Goal: Task Accomplishment & Management: Complete application form

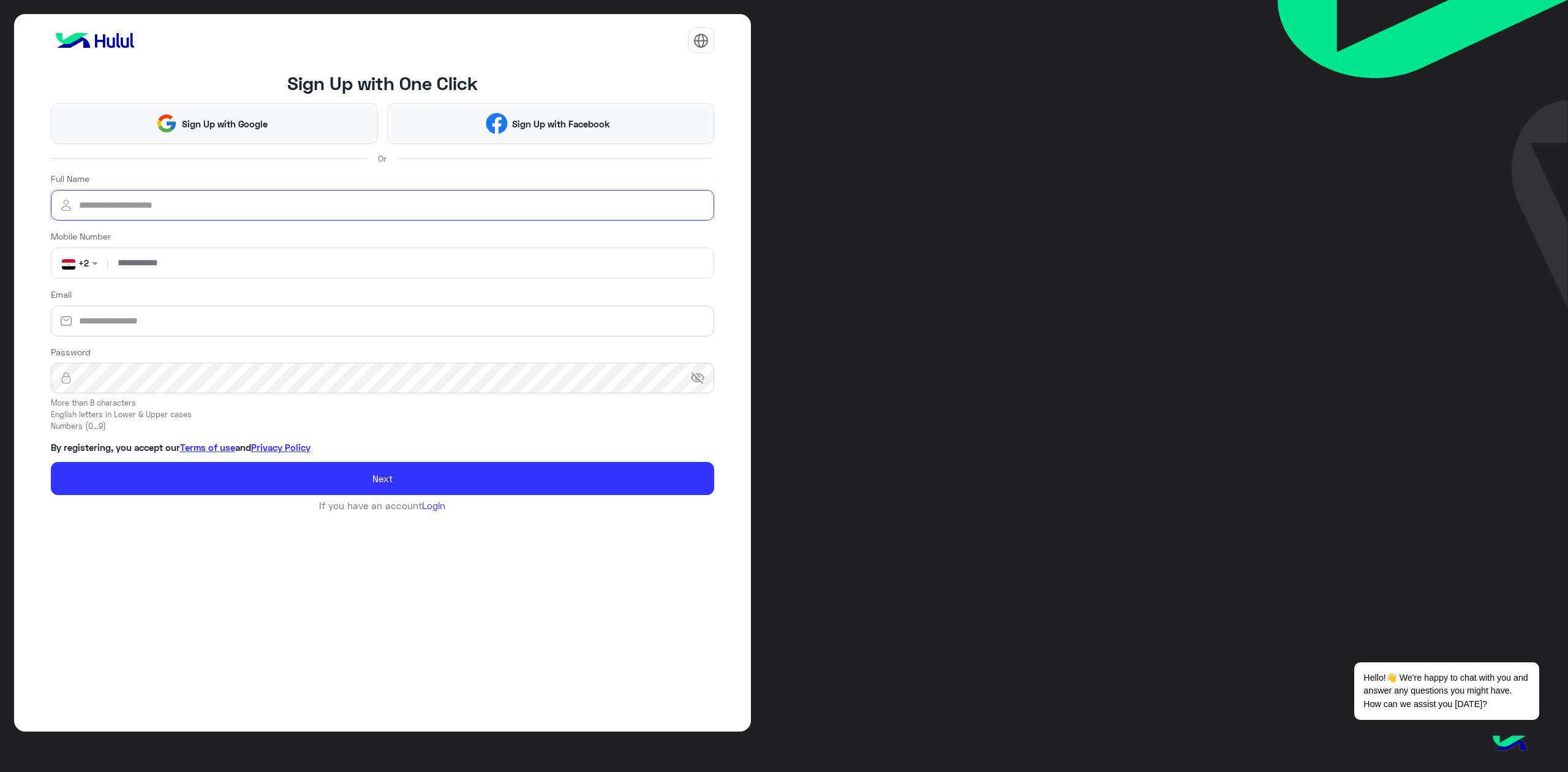
click at [274, 199] on input "Full Name" at bounding box center [383, 204] width 664 height 30
type input "**********"
click at [245, 267] on input "number" at bounding box center [410, 263] width 599 height 30
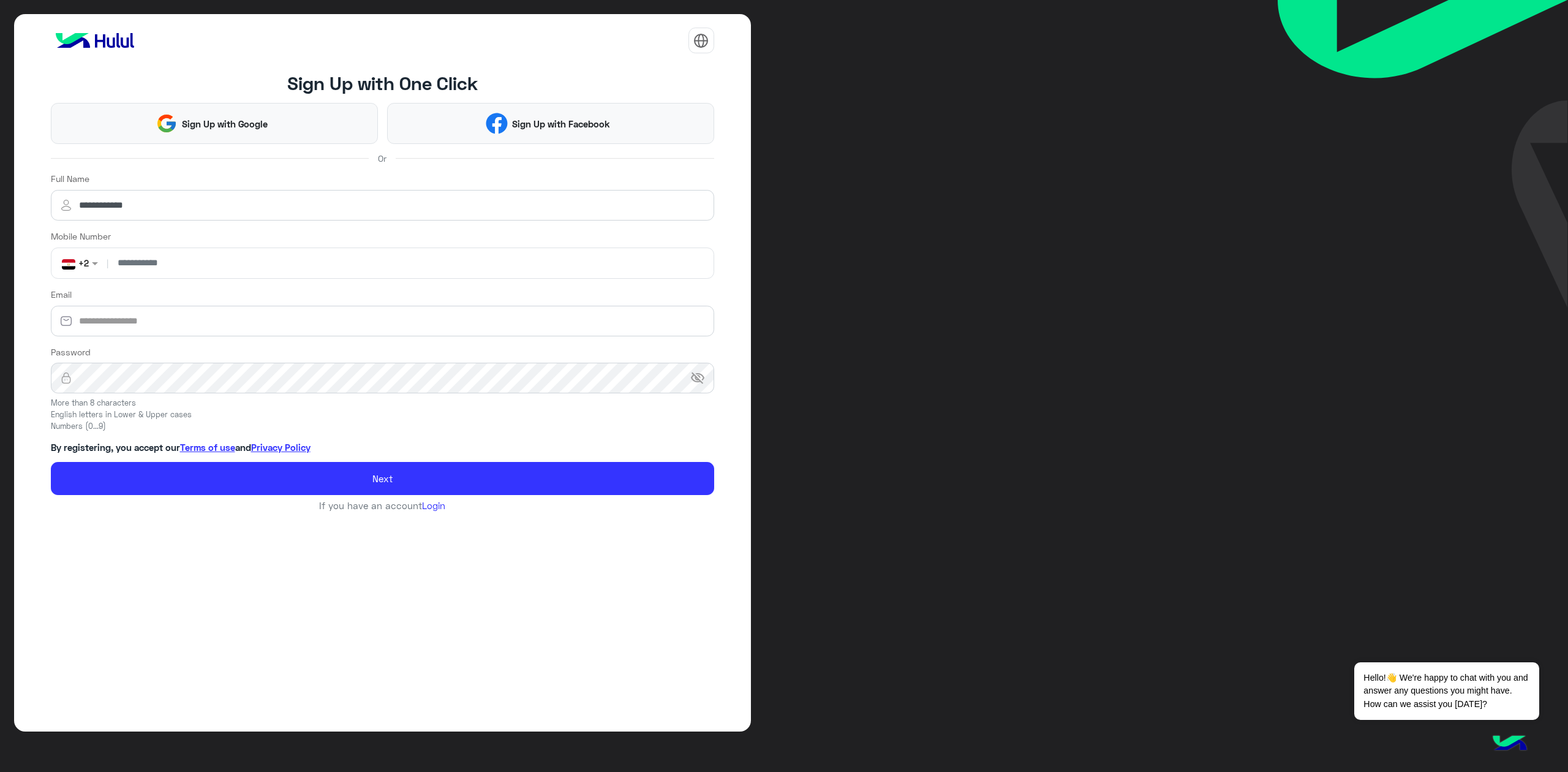
drag, startPoint x: 244, startPoint y: 266, endPoint x: 150, endPoint y: 261, distance: 94.1
click at [151, 261] on div "non +2 |" at bounding box center [383, 263] width 664 height 32
click at [240, 270] on input "number" at bounding box center [410, 263] width 599 height 30
type input "**********"
click at [93, 266] on span at bounding box center [96, 263] width 16 height 13
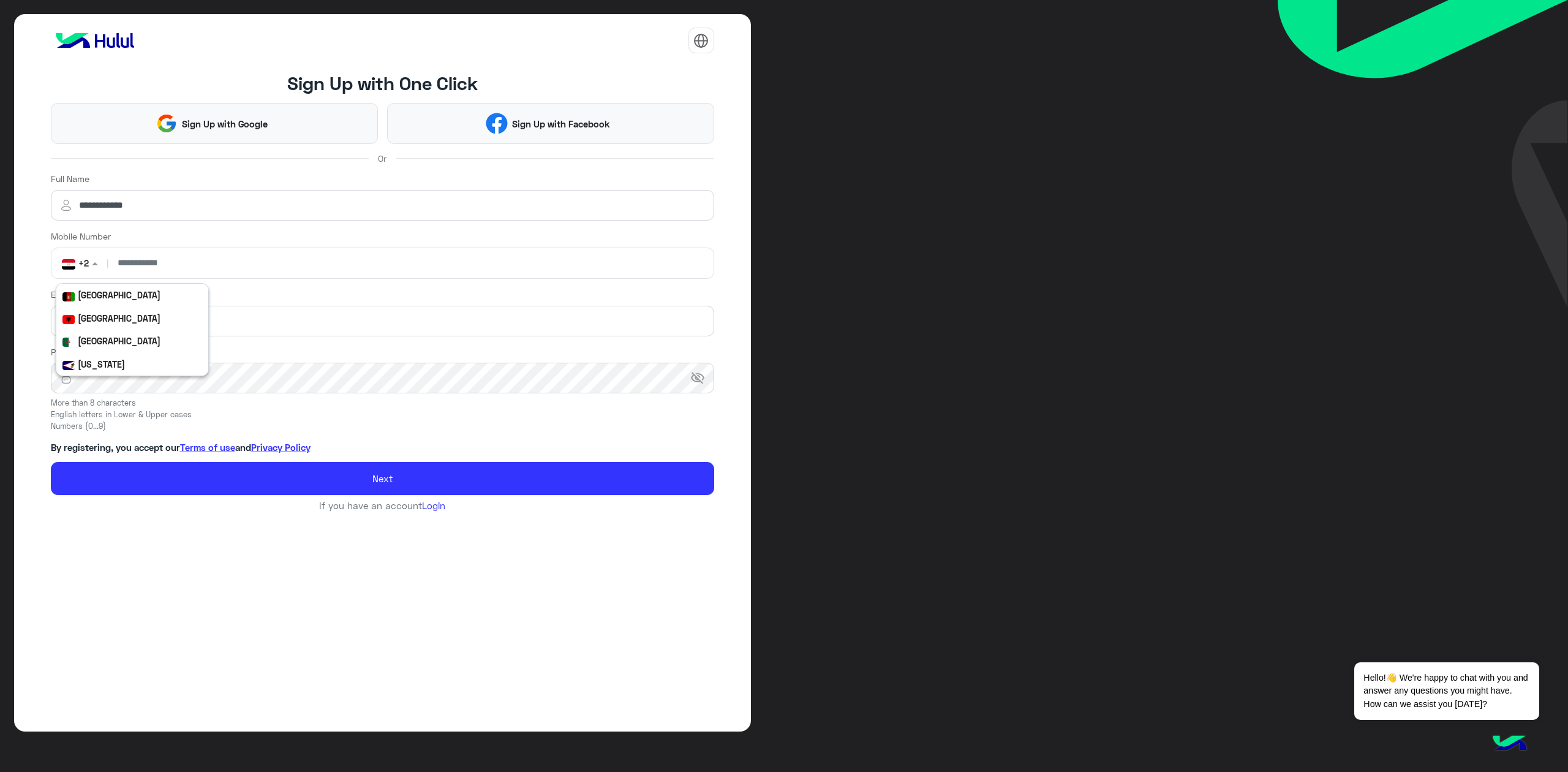
scroll to position [1465, 0]
click at [101, 293] on b "Egypt" at bounding box center [119, 294] width 82 height 10
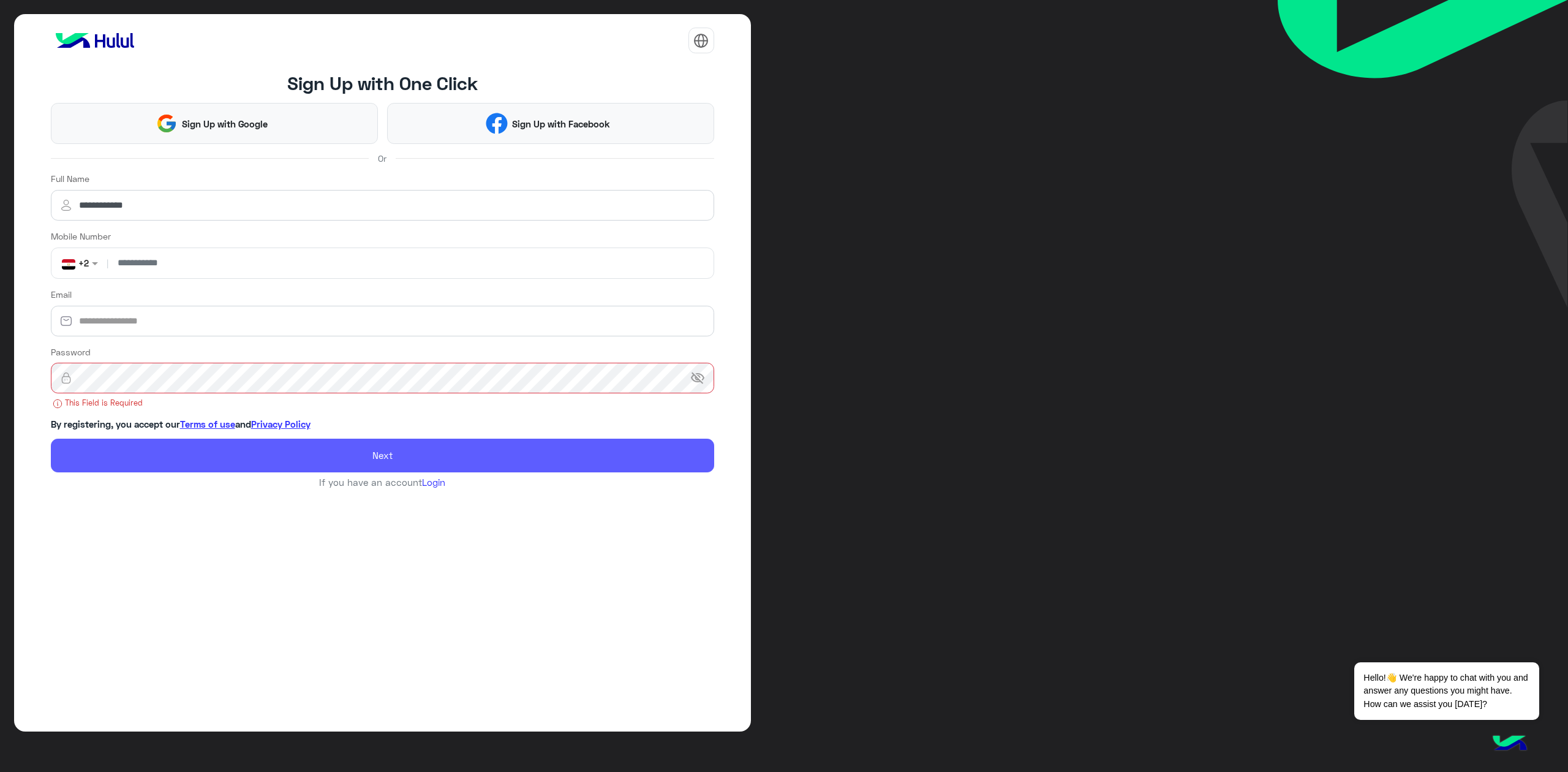
click at [288, 483] on div "**********" at bounding box center [383, 279] width 664 height 416
click at [299, 461] on button "Next" at bounding box center [383, 455] width 664 height 34
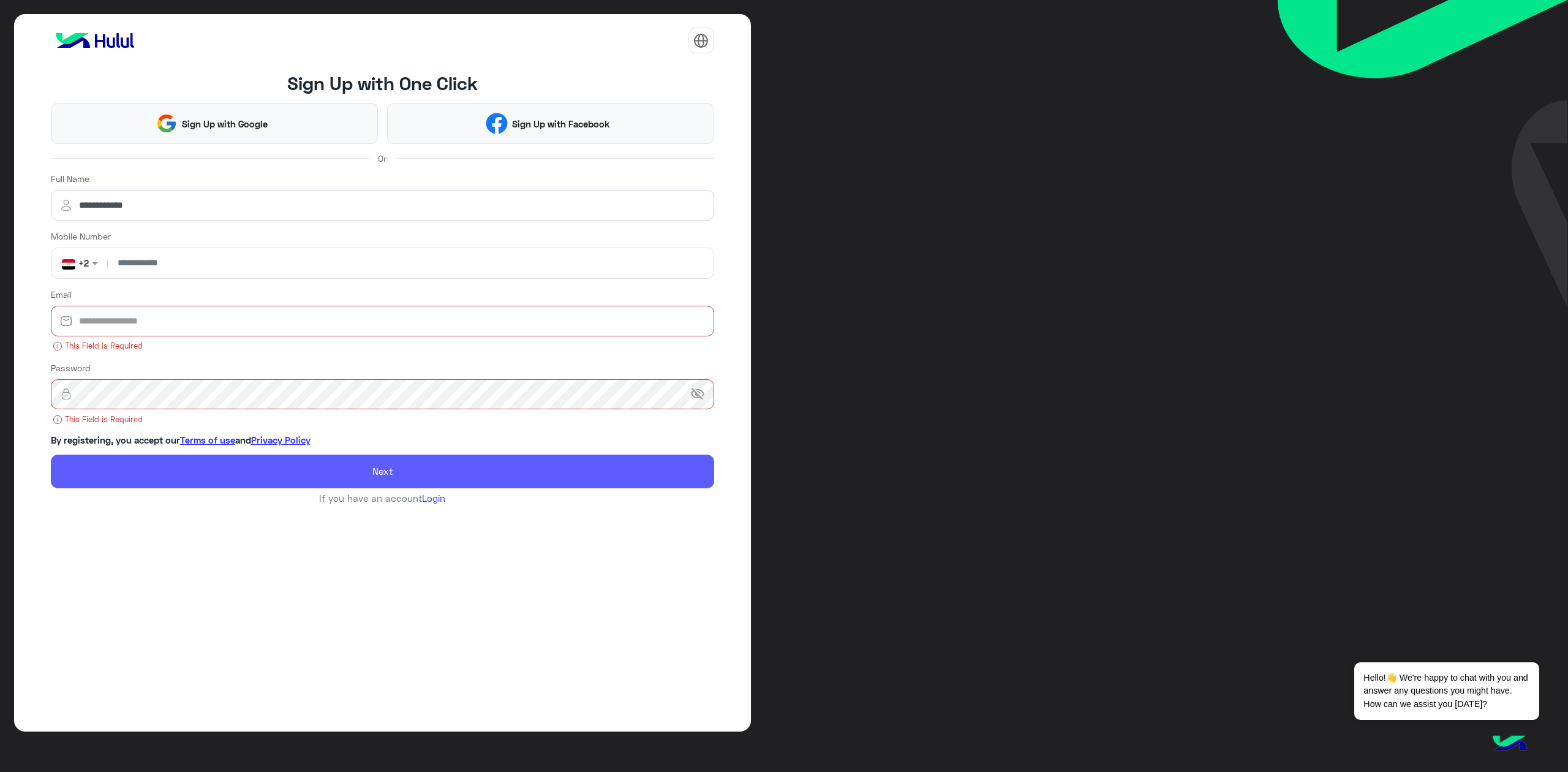
click at [299, 462] on button "Next" at bounding box center [383, 471] width 664 height 34
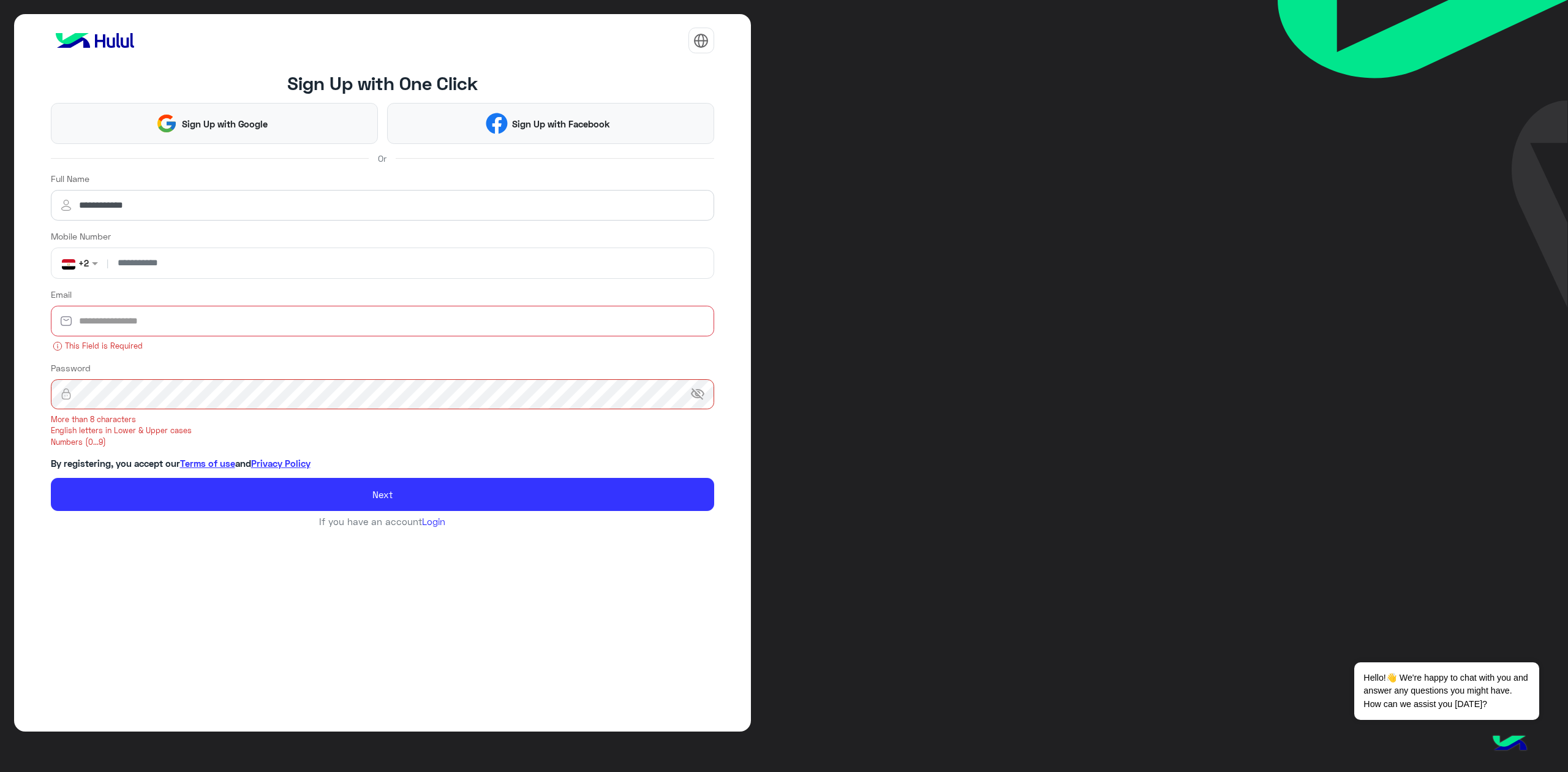
click at [51, 478] on button "Next" at bounding box center [383, 495] width 664 height 34
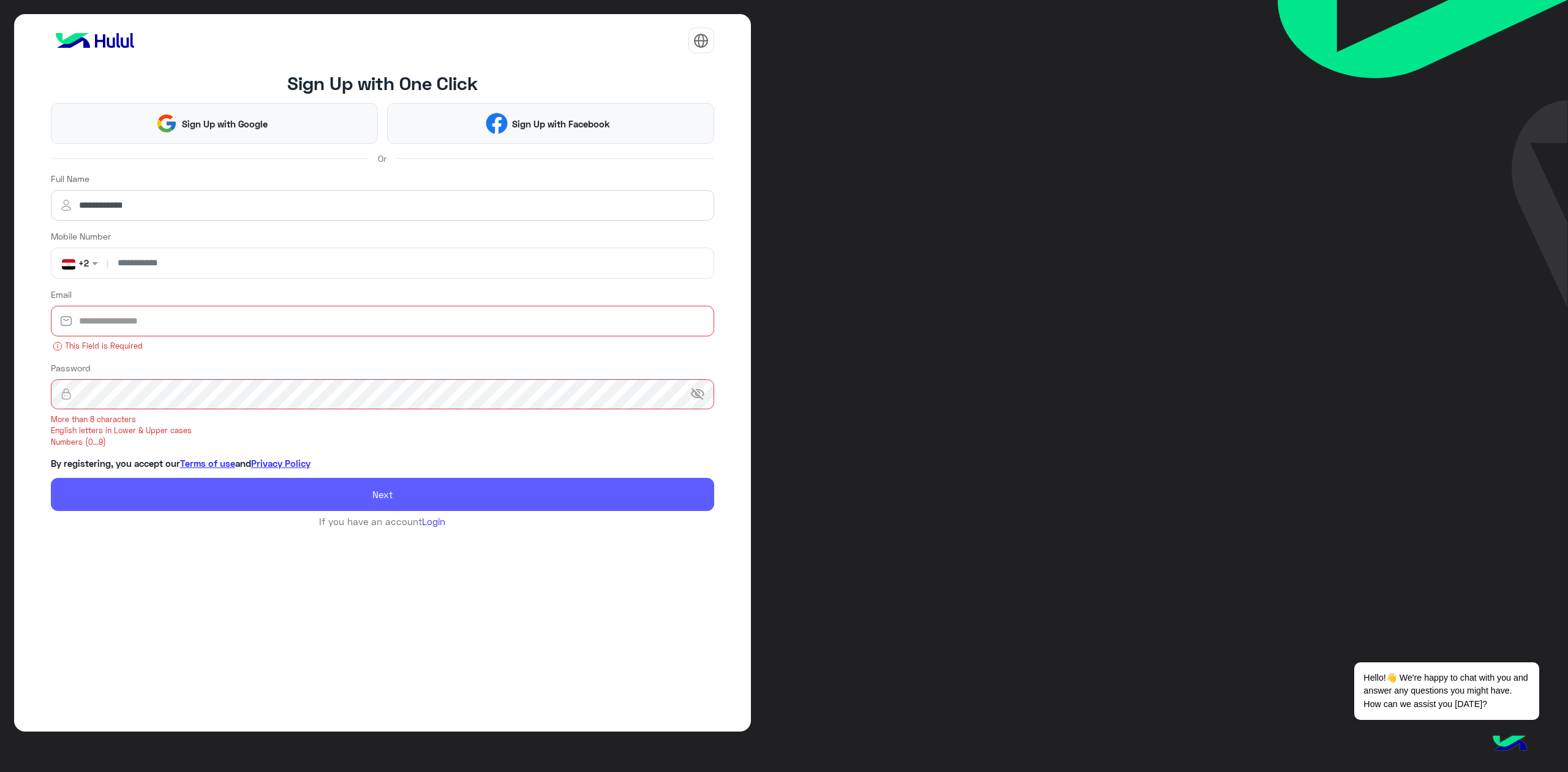
click at [343, 505] on button "Next" at bounding box center [383, 495] width 664 height 34
click at [341, 505] on button "Next" at bounding box center [383, 495] width 664 height 34
click at [337, 503] on button "Next" at bounding box center [383, 495] width 664 height 34
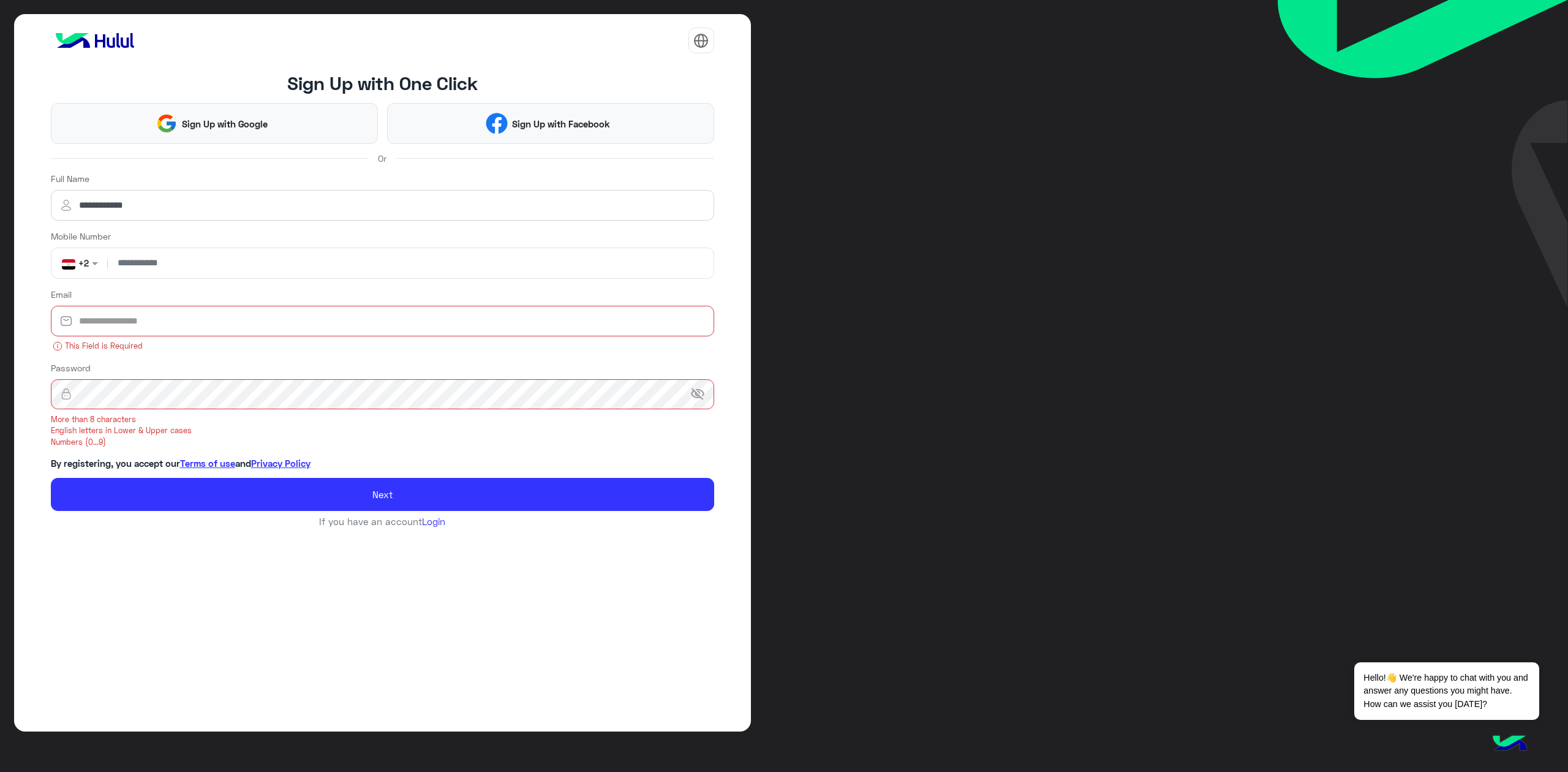
click at [704, 396] on span "visibility_off" at bounding box center [697, 394] width 15 height 15
click at [51, 478] on button "Next" at bounding box center [383, 495] width 664 height 34
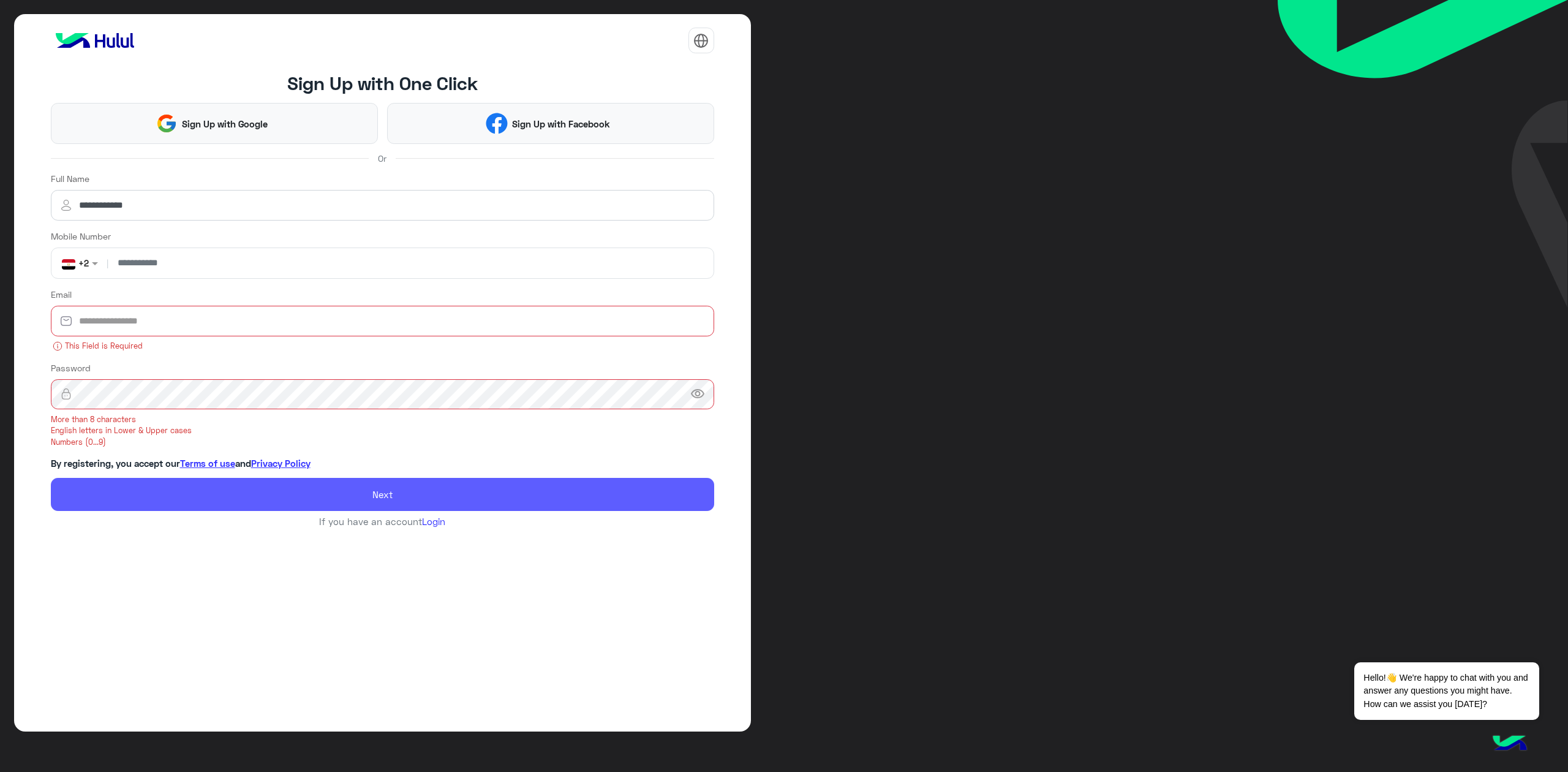
click at [524, 501] on button "Next" at bounding box center [383, 495] width 664 height 34
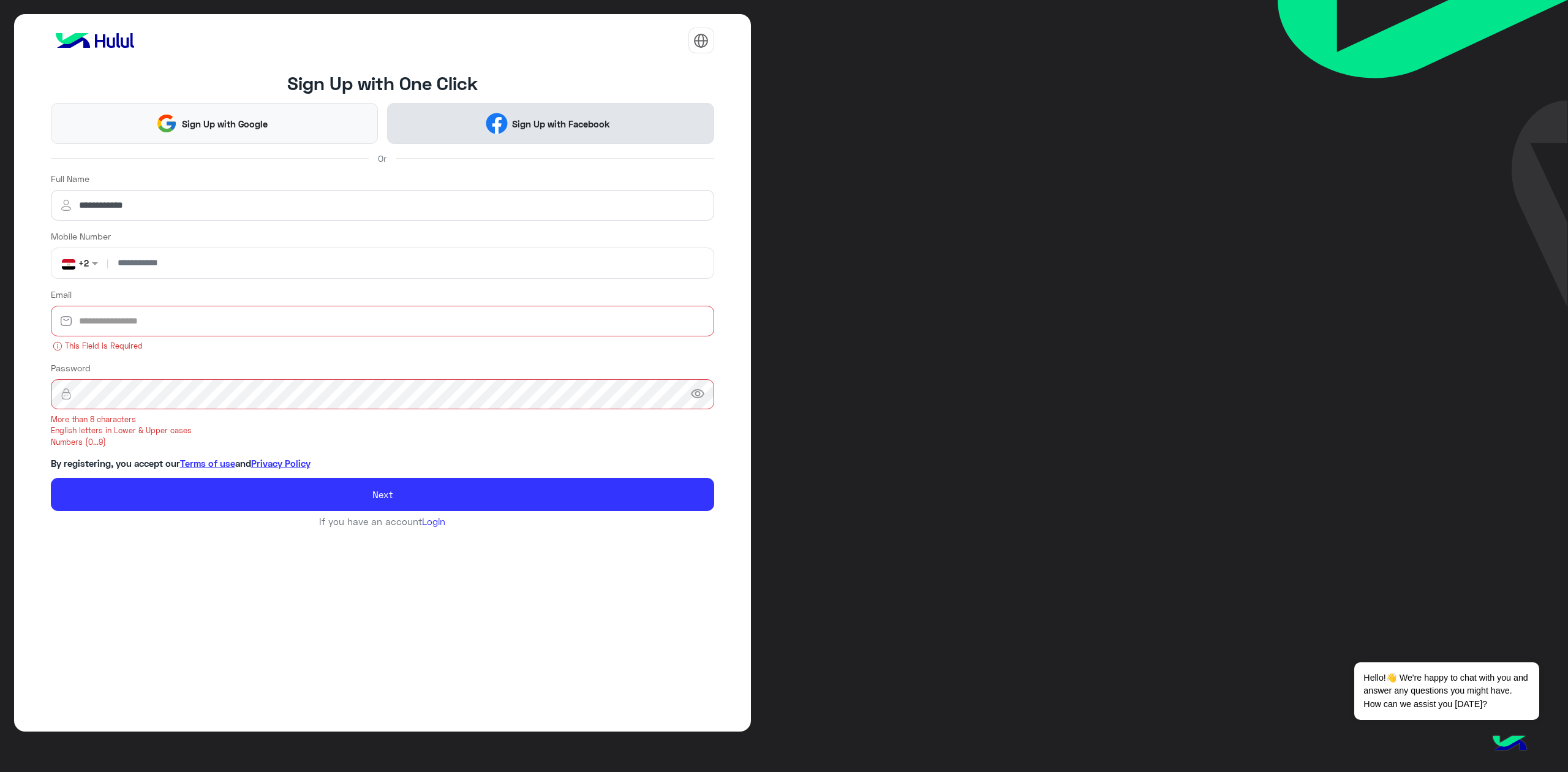
click at [505, 128] on img at bounding box center [496, 123] width 21 height 21
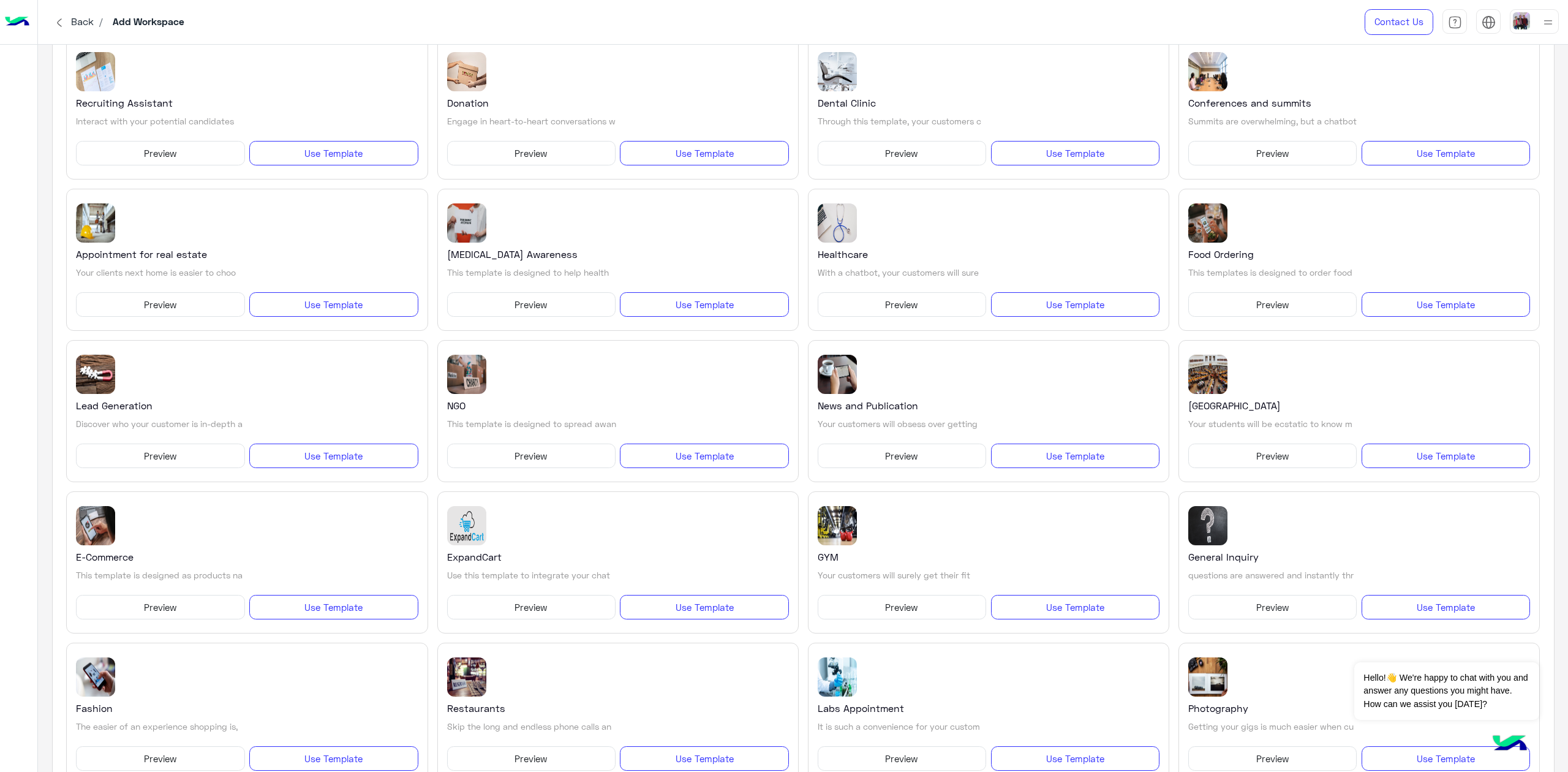
scroll to position [429, 0]
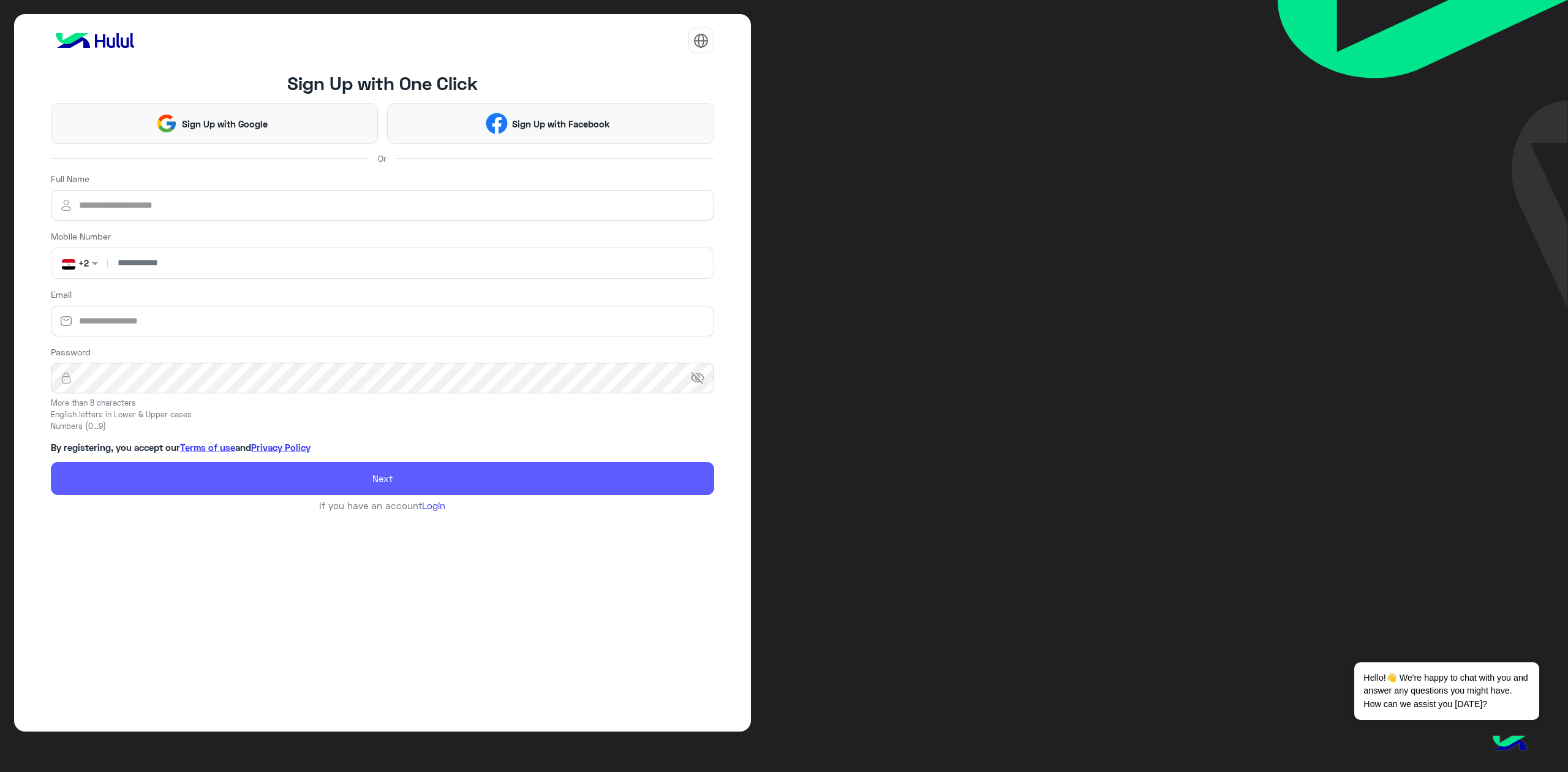
click at [479, 481] on button "Next" at bounding box center [383, 478] width 664 height 34
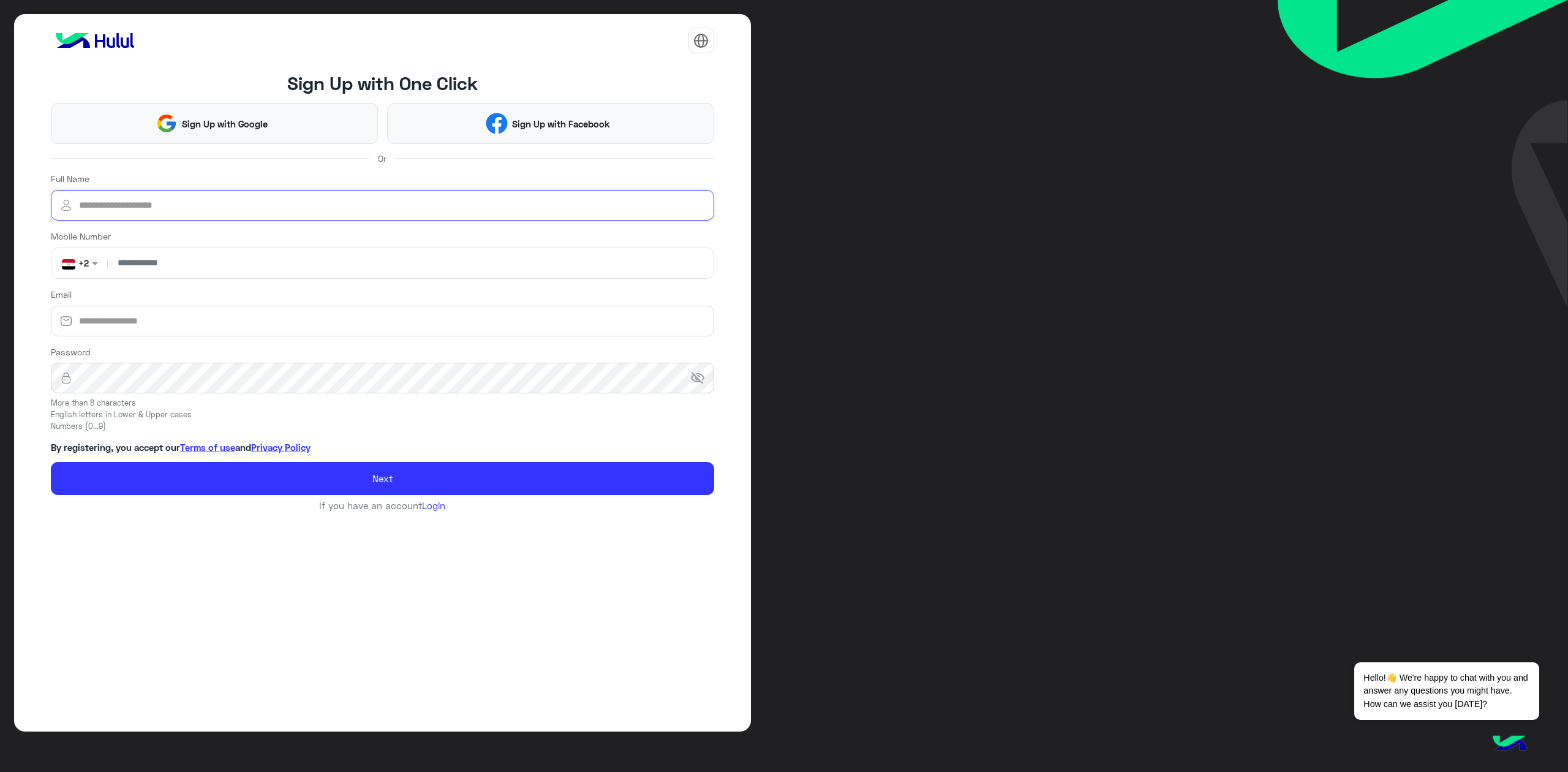
click at [430, 201] on input "Full Name" at bounding box center [383, 204] width 664 height 30
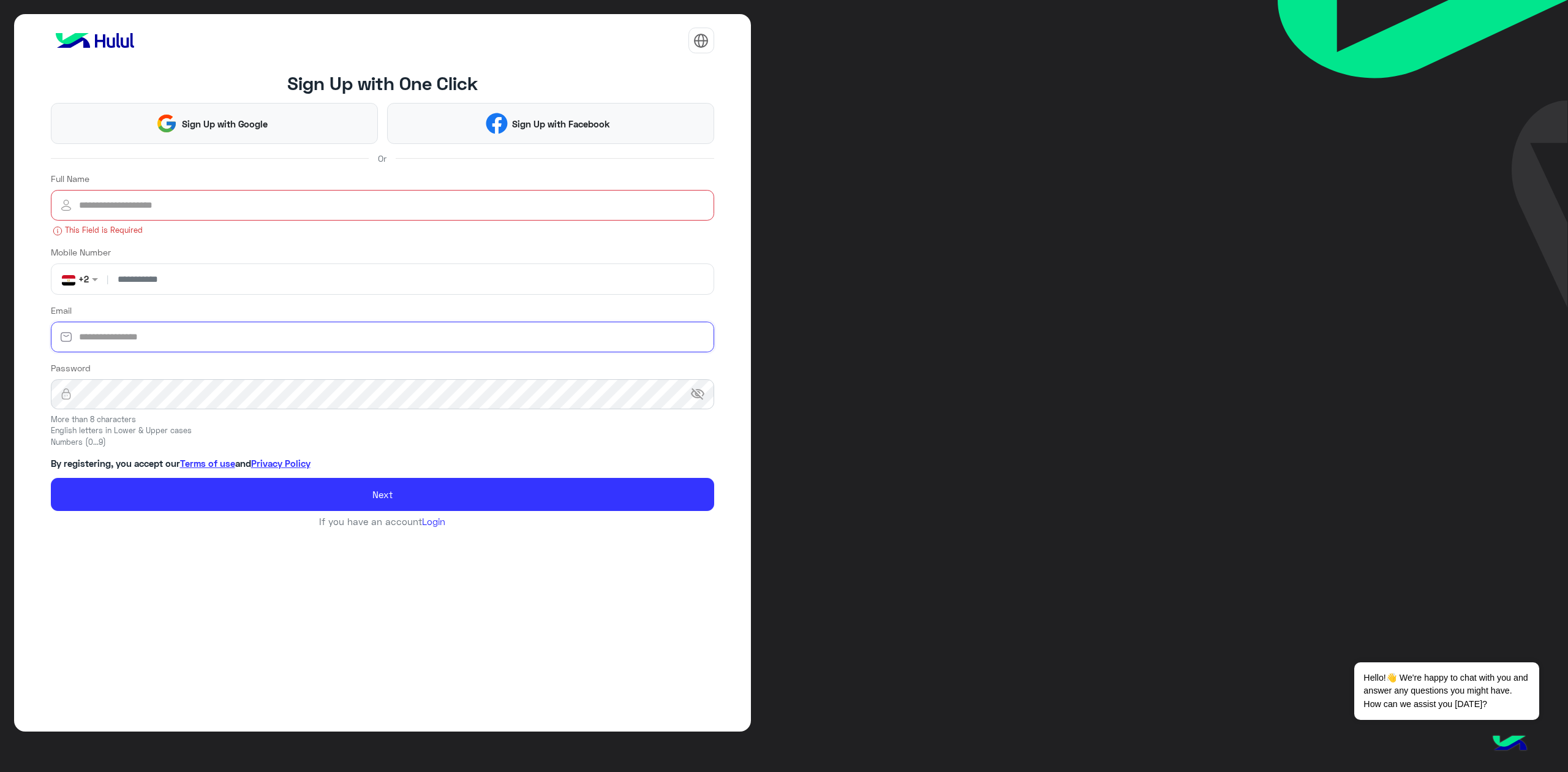
click at [328, 332] on input "Email" at bounding box center [383, 336] width 664 height 30
click at [323, 330] on input "Email" at bounding box center [383, 336] width 664 height 30
click at [310, 336] on input "Email" at bounding box center [383, 336] width 664 height 30
type input "**********"
click at [51, 478] on button "Next" at bounding box center [383, 495] width 664 height 34
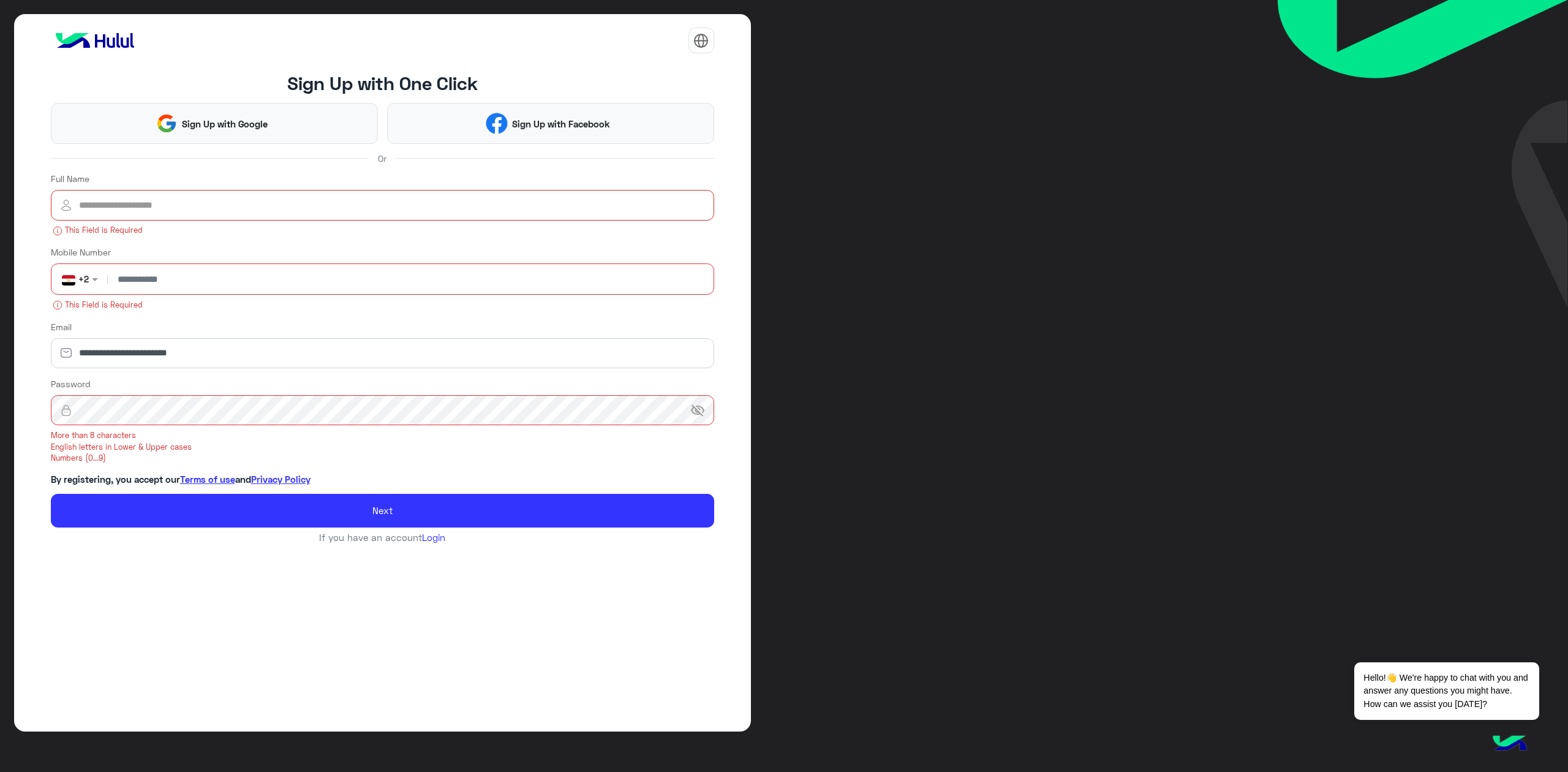
click at [243, 202] on input "Full Name" at bounding box center [383, 204] width 664 height 30
